Goal: Information Seeking & Learning: Learn about a topic

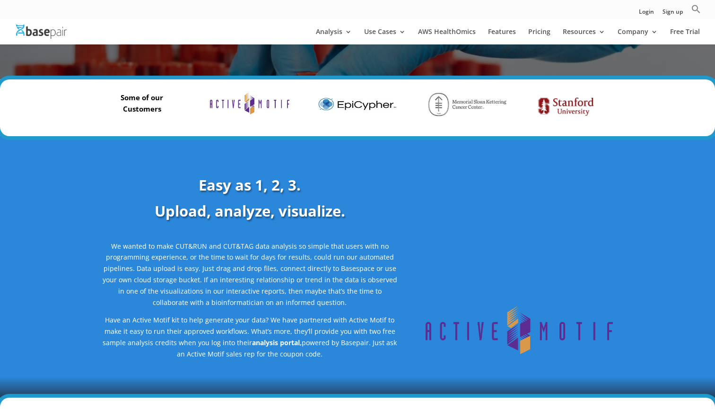
scroll to position [266, 0]
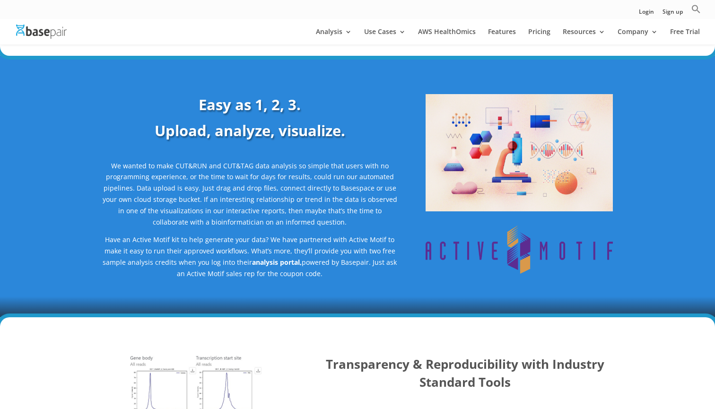
drag, startPoint x: 259, startPoint y: 244, endPoint x: 354, endPoint y: 263, distance: 96.4
click at [354, 263] on p "Have an Active Motif kit to help generate your data? We have partnered with Act…" at bounding box center [249, 256] width 295 height 45
click at [355, 270] on p "Have an Active Motif kit to help generate your data? We have partnered with Act…" at bounding box center [249, 256] width 295 height 45
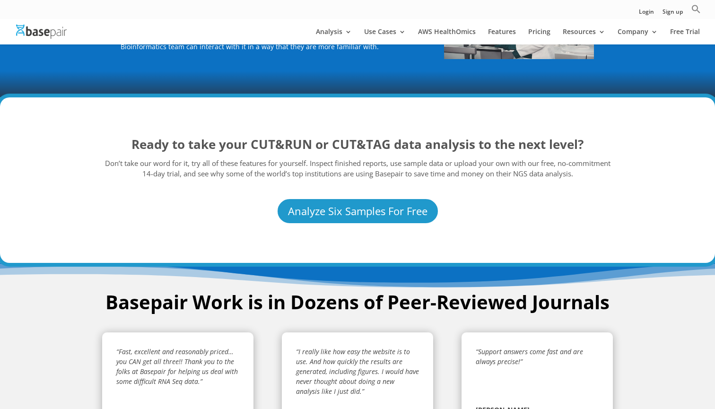
scroll to position [1528, 0]
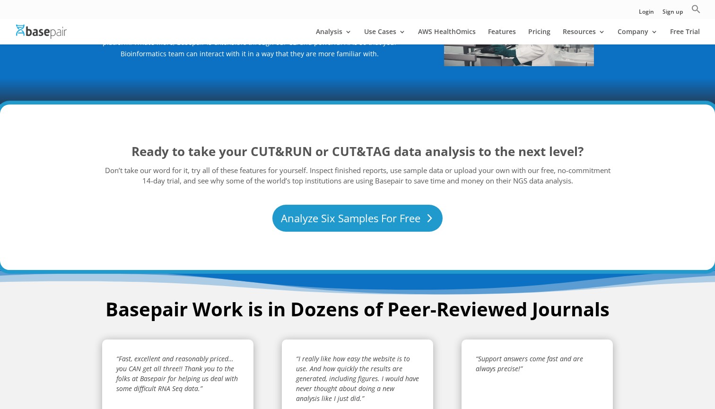
click at [312, 205] on link "Analyze Six Samples For Free" at bounding box center [357, 218] width 170 height 27
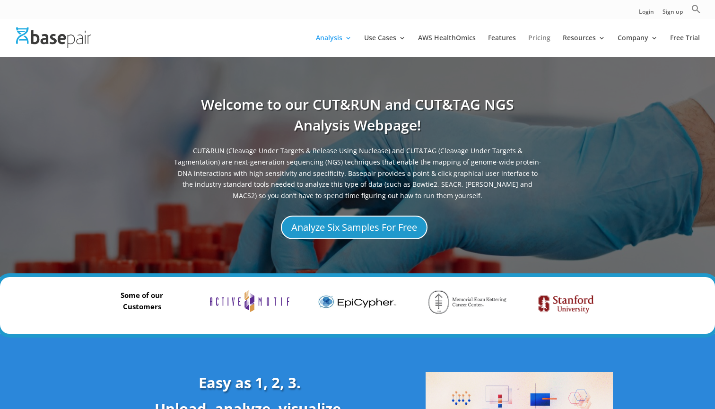
click at [546, 36] on link "Pricing" at bounding box center [539, 46] width 22 height 22
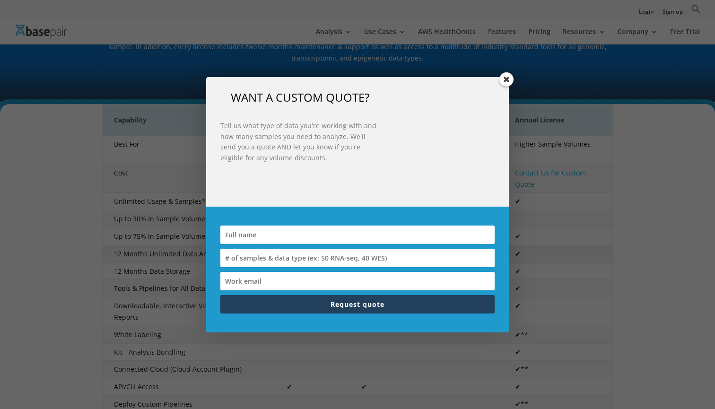
scroll to position [146, 0]
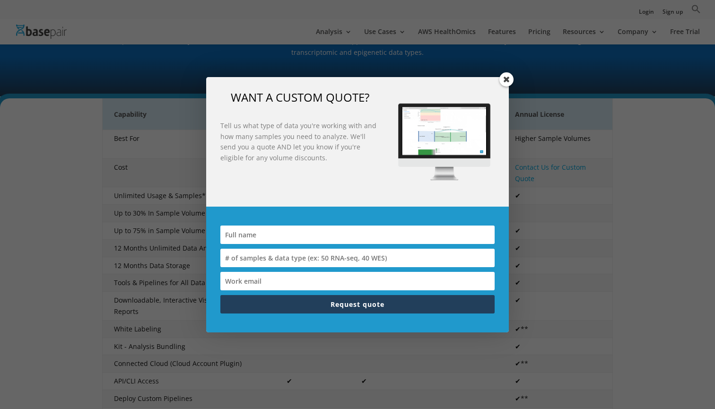
click at [507, 79] on span at bounding box center [506, 79] width 14 height 14
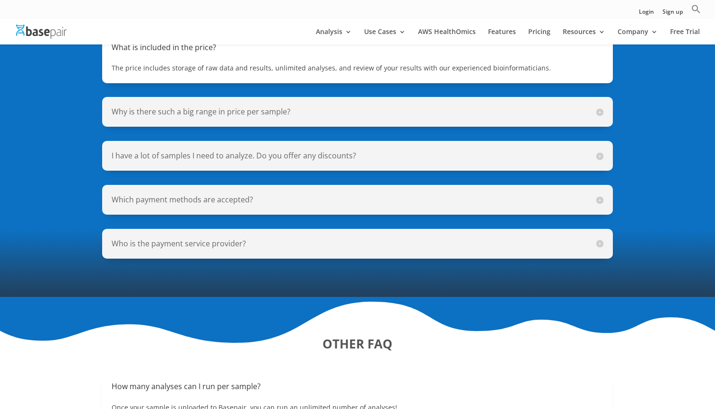
scroll to position [753, 0]
click at [598, 106] on h5 "Why is there such a big range in price per sample?" at bounding box center [358, 111] width 492 height 11
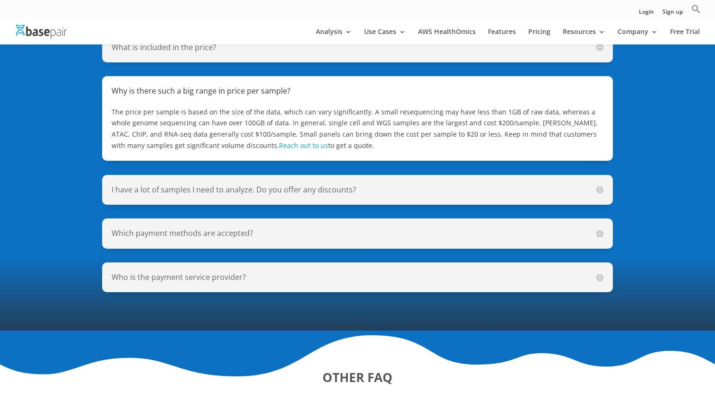
click at [468, 184] on h5 "I have a lot of samples I need to analyze. Do you offer any discounts?" at bounding box center [358, 189] width 492 height 11
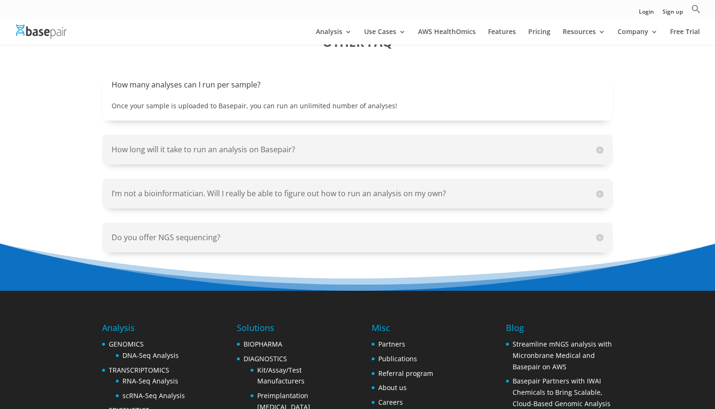
scroll to position [1046, 0]
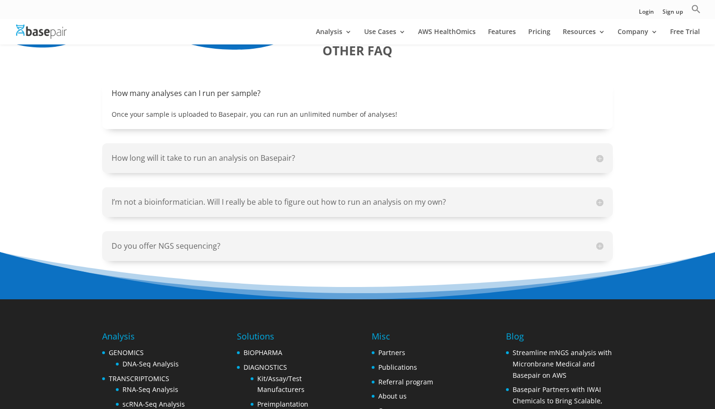
click at [460, 153] on h5 "How long will it take to run an analysis on Basepair?" at bounding box center [358, 158] width 492 height 11
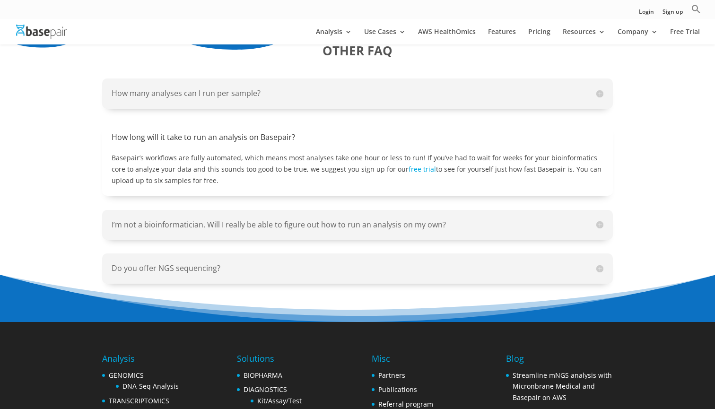
drag, startPoint x: 294, startPoint y: 142, endPoint x: 316, endPoint y: 162, distance: 29.1
click at [316, 162] on p "Basepair’s workflows are fully automated, which means most analyses take one ho…" at bounding box center [358, 169] width 492 height 34
click at [316, 165] on p "Basepair’s workflows are fully automated, which means most analyses take one ho…" at bounding box center [358, 169] width 492 height 34
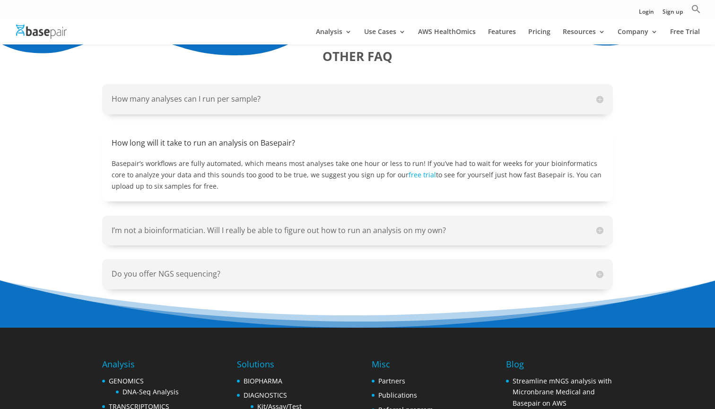
click at [356, 94] on h5 "How many analyses can I run per sample?" at bounding box center [358, 99] width 492 height 11
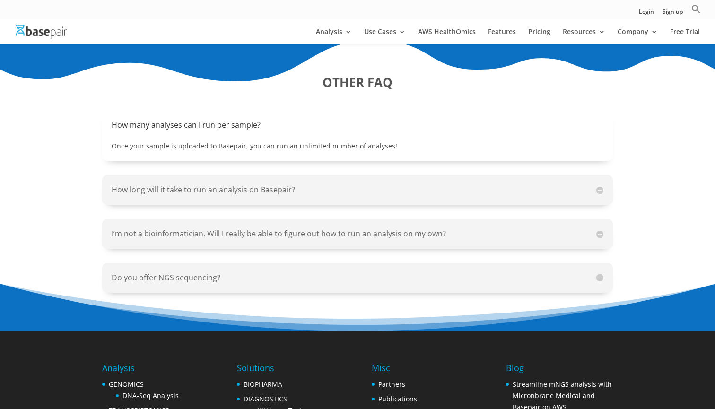
scroll to position [1015, 0]
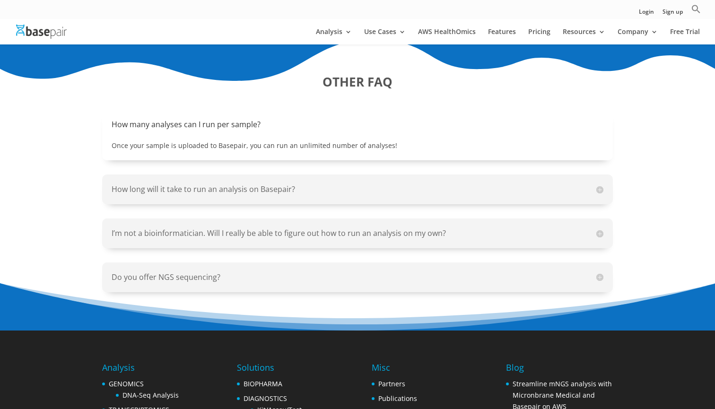
click at [675, 192] on div "OTHER FAQ How many analyses can I run per sample? Once your sample is uploaded …" at bounding box center [357, 182] width 715 height 295
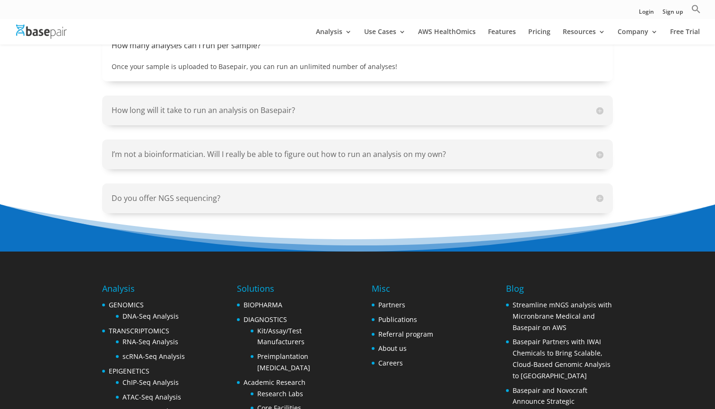
scroll to position [1102, 0]
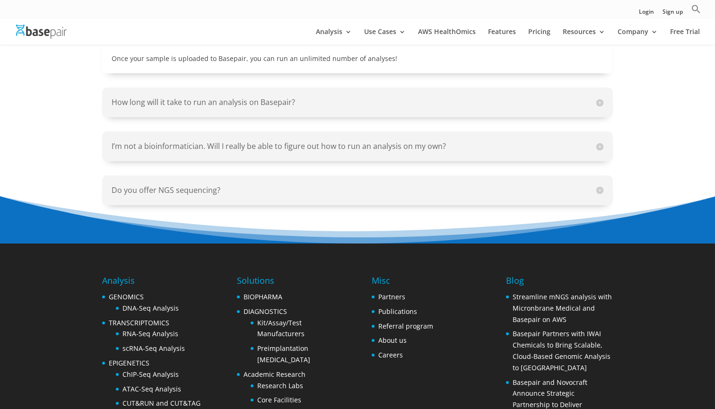
click at [578, 141] on h5 "I’m not a bioinformatician. Will I really be able to figure out how to run an a…" at bounding box center [358, 146] width 492 height 11
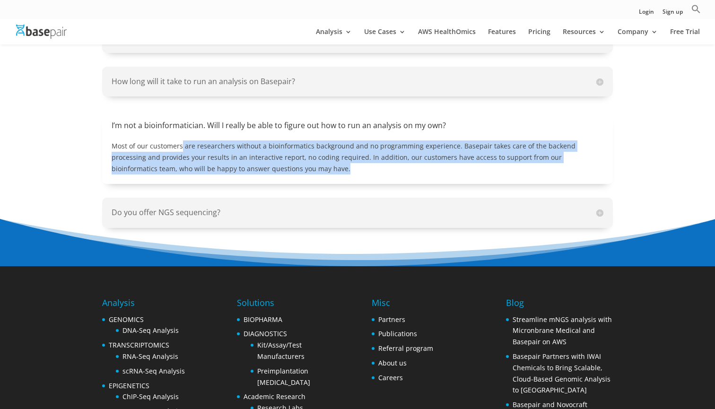
drag, startPoint x: 182, startPoint y: 133, endPoint x: 304, endPoint y: 166, distance: 126.7
click at [304, 166] on div "I’m not a bioinformatician. Will I really be able to figure out how to run an a…" at bounding box center [357, 147] width 511 height 73
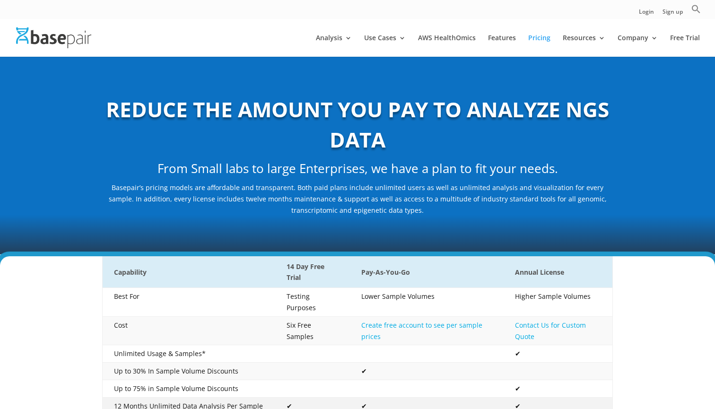
scroll to position [0, 0]
